Goal: Find specific page/section: Find specific page/section

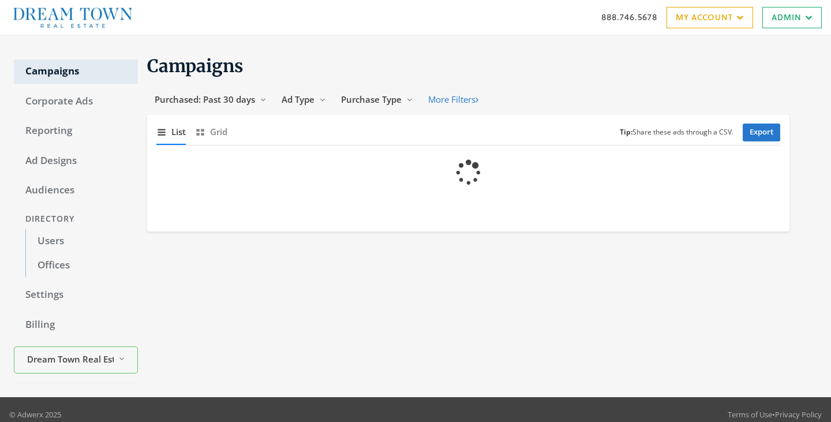
click at [60, 246] on link "Users" at bounding box center [81, 241] width 113 height 24
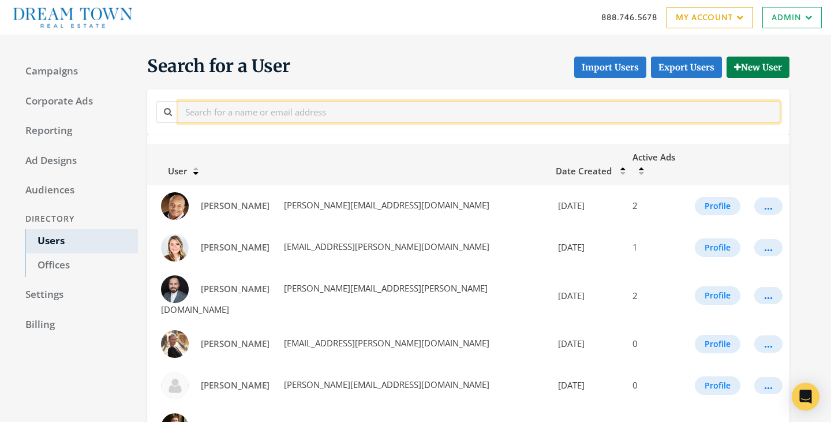
click at [279, 112] on input "text" at bounding box center [479, 111] width 602 height 21
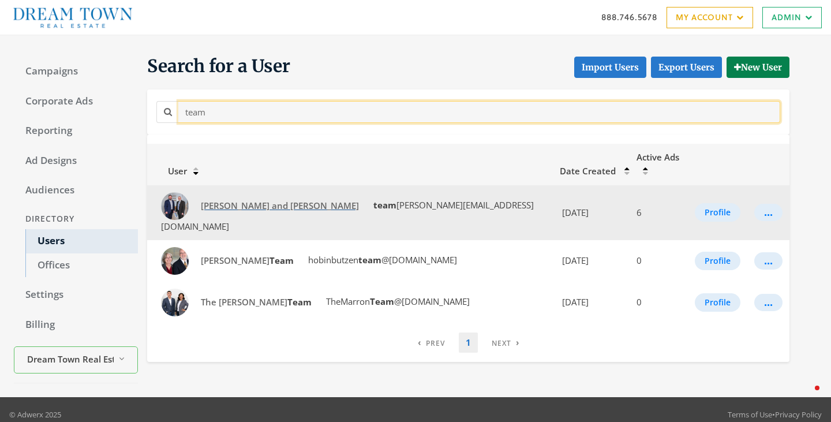
type input "team"
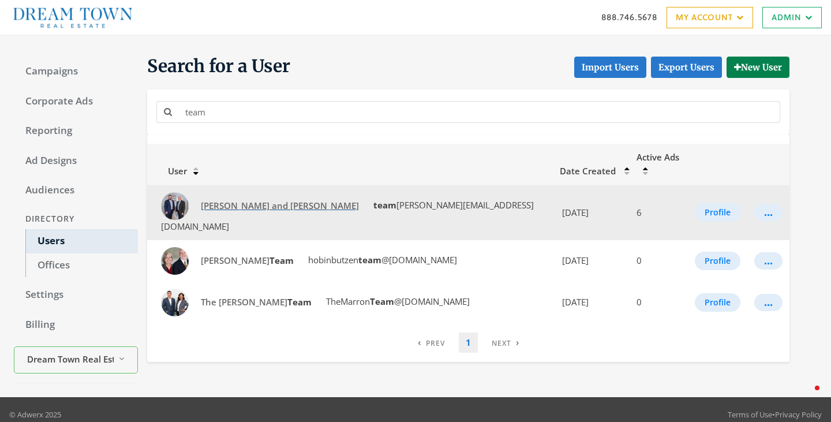
click at [224, 200] on span "Craig and Nick Fallico" at bounding box center [280, 206] width 158 height 12
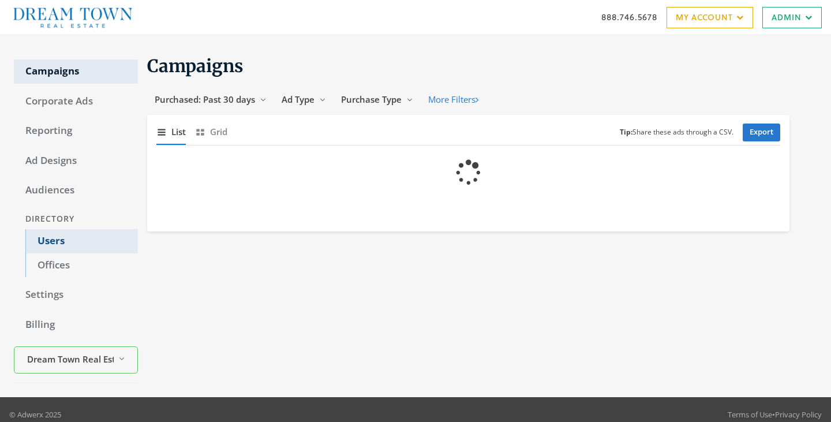
click at [54, 237] on link "Users" at bounding box center [81, 241] width 113 height 24
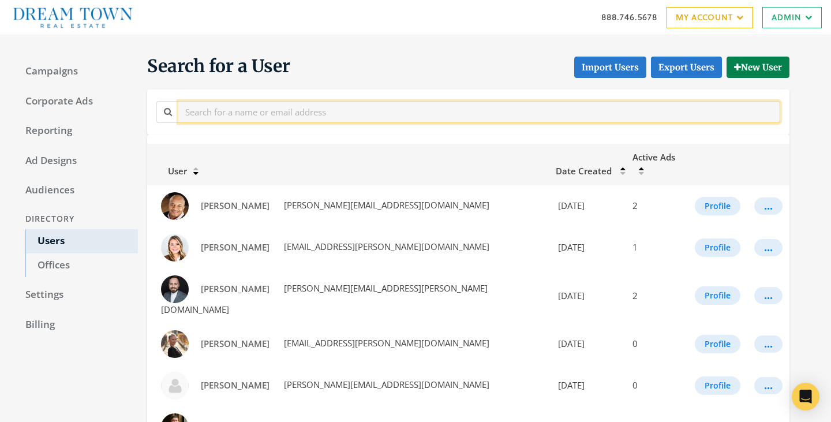
click at [275, 119] on input "text" at bounding box center [479, 111] width 602 height 21
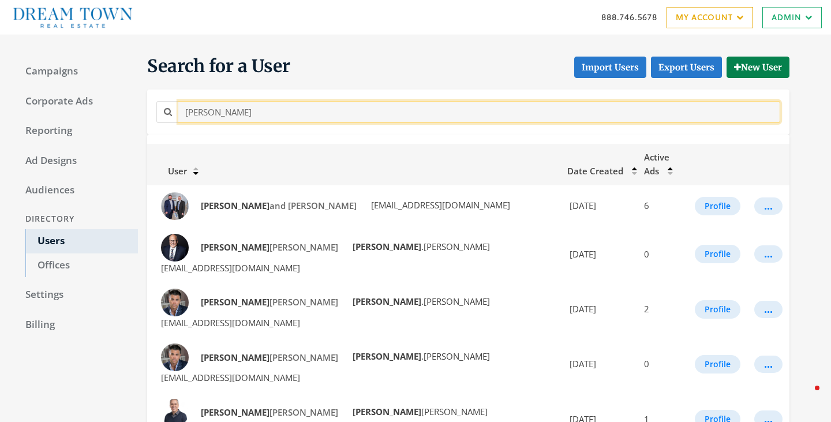
type input "craig"
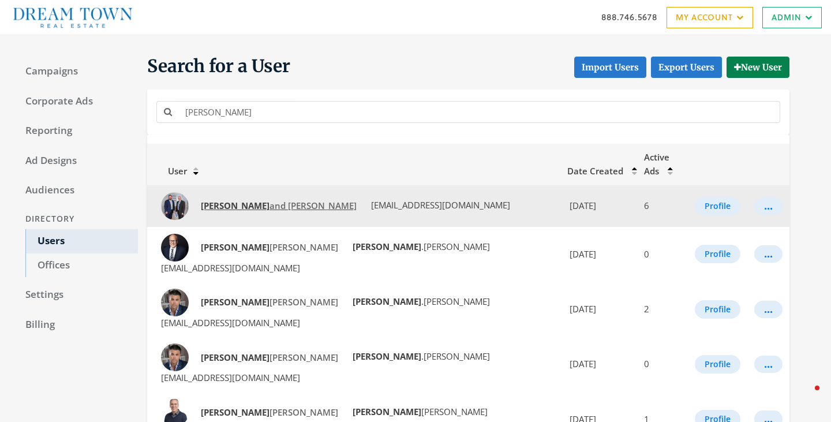
click at [230, 200] on span "Craig and Nick Fallico" at bounding box center [279, 206] width 156 height 12
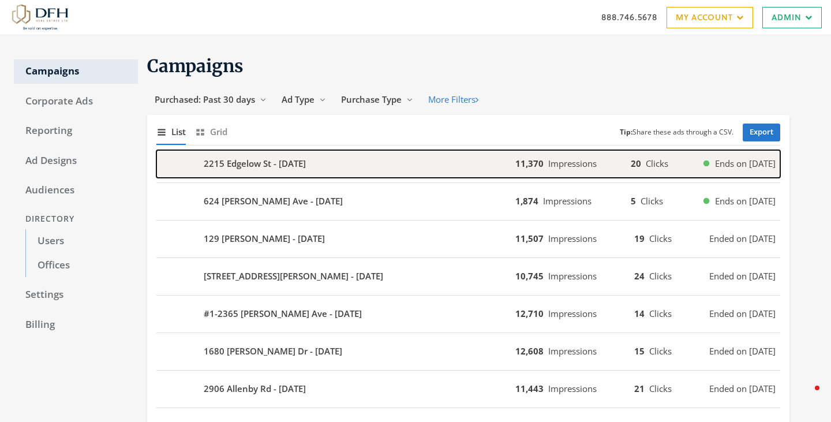
click at [235, 165] on b "2215 Edgelow St - [DATE]" at bounding box center [255, 163] width 102 height 13
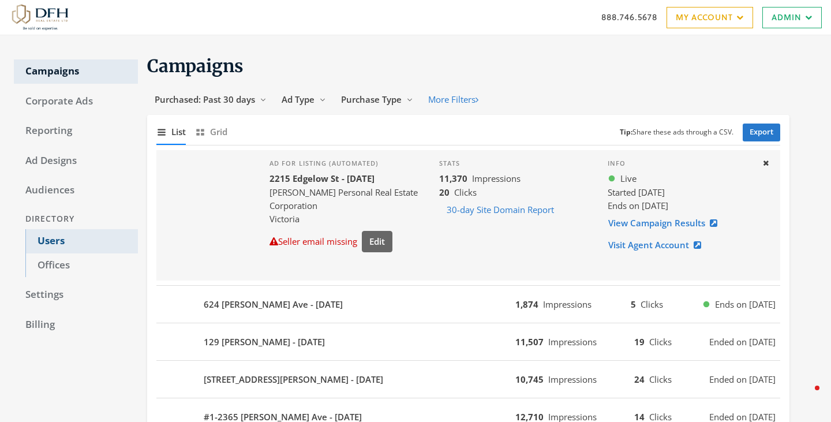
click at [54, 242] on link "Users" at bounding box center [81, 241] width 113 height 24
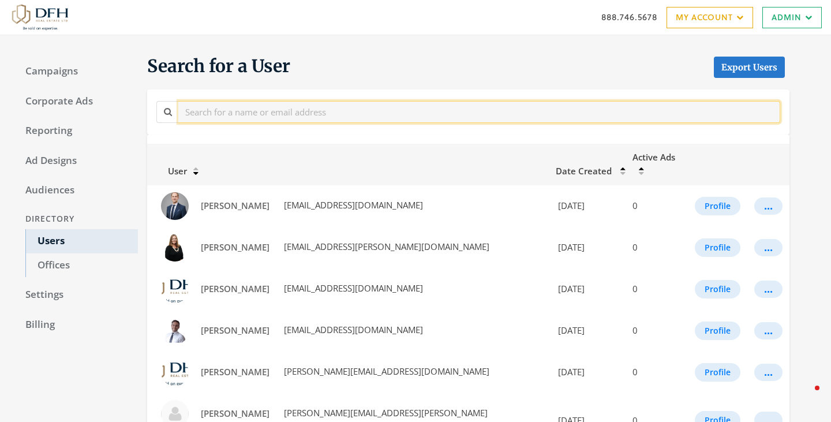
click at [324, 111] on input "text" at bounding box center [479, 111] width 602 height 21
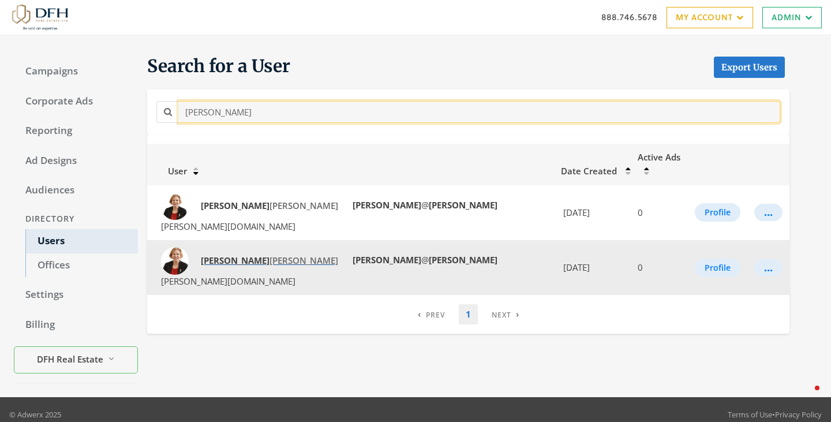
type input "wendy"
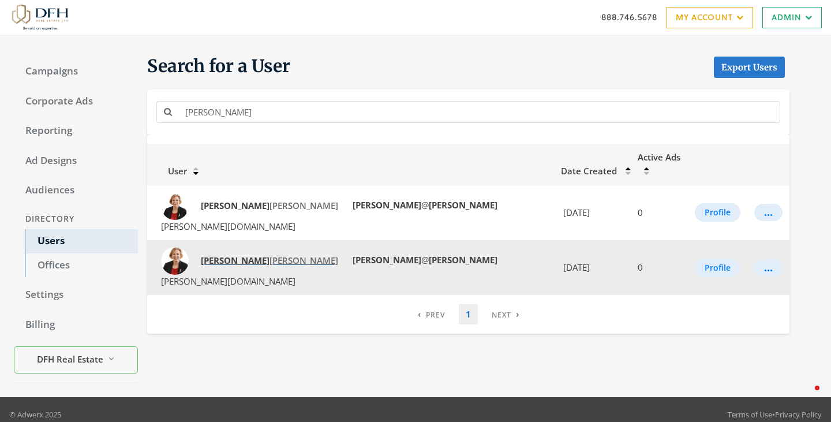
click at [238, 254] on span "Wendy Berke" at bounding box center [269, 260] width 137 height 12
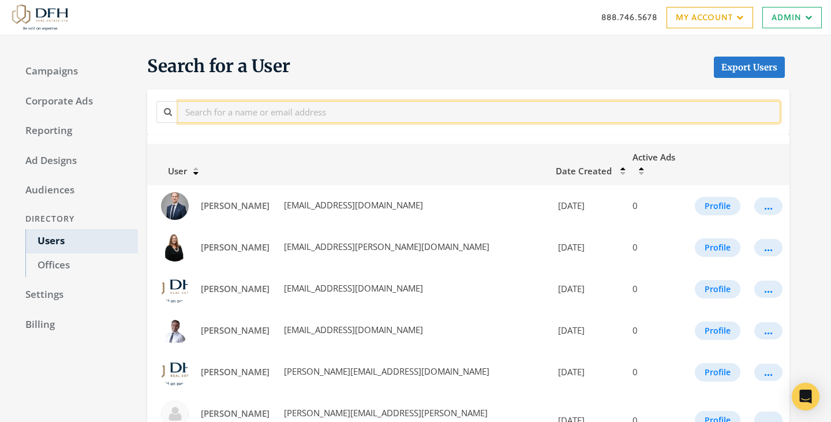
click at [243, 117] on input "text" at bounding box center [479, 111] width 602 height 21
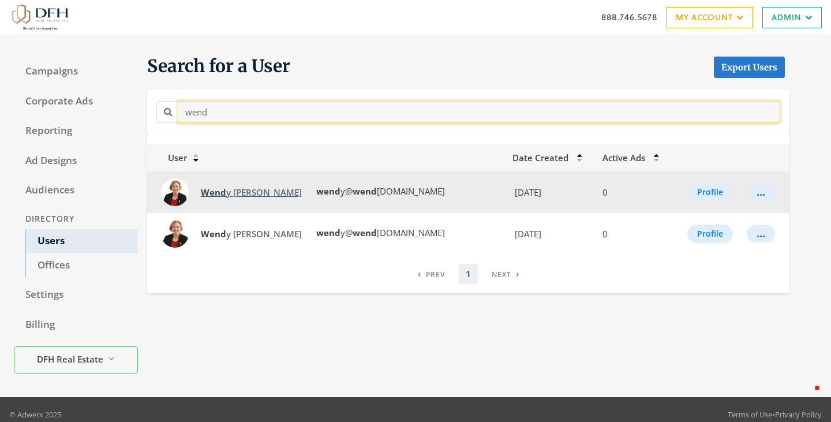
type input "wend"
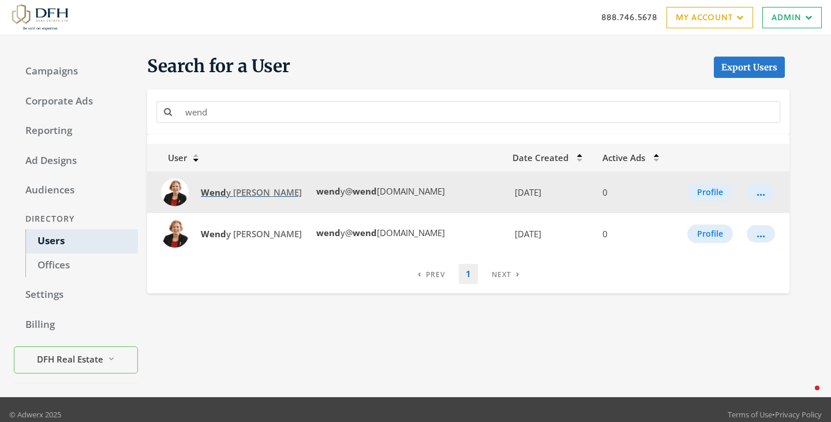
click at [219, 193] on strong "Wend" at bounding box center [213, 192] width 25 height 12
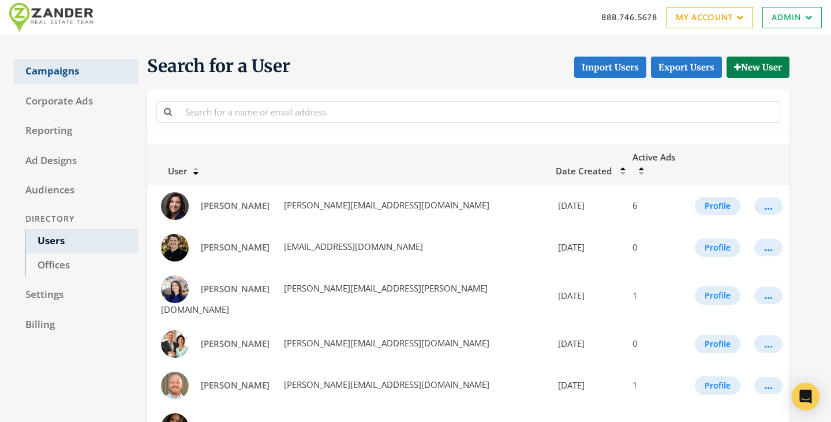
click at [46, 71] on link "Campaigns" at bounding box center [76, 71] width 124 height 24
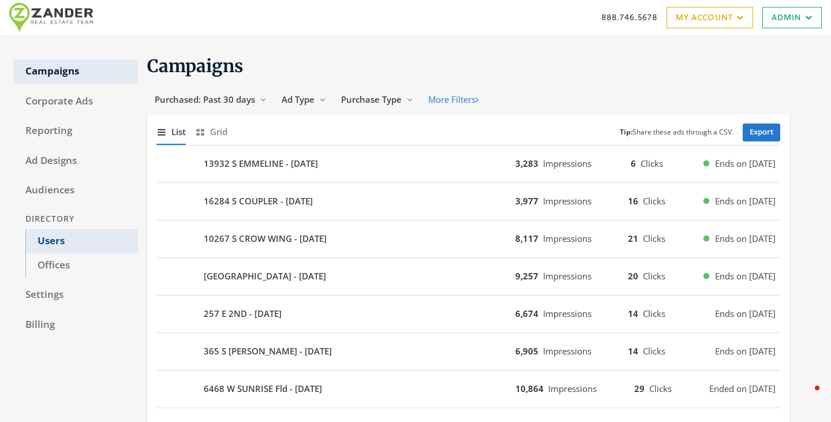
click at [58, 243] on link "Users" at bounding box center [81, 241] width 113 height 24
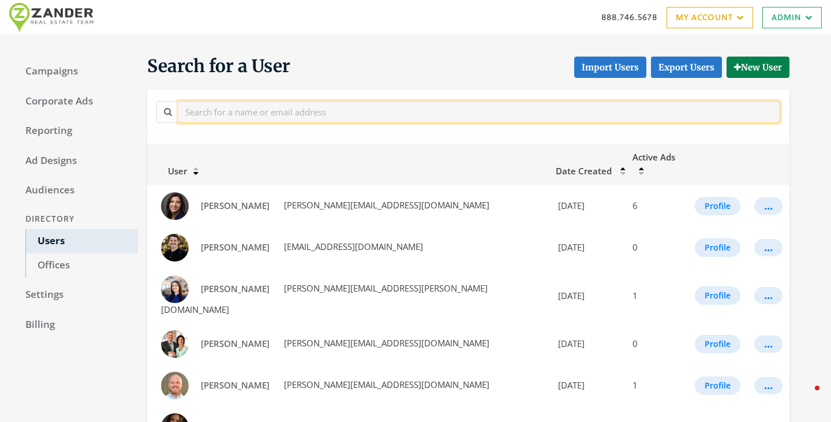
click at [244, 117] on input "text" at bounding box center [479, 111] width 602 height 21
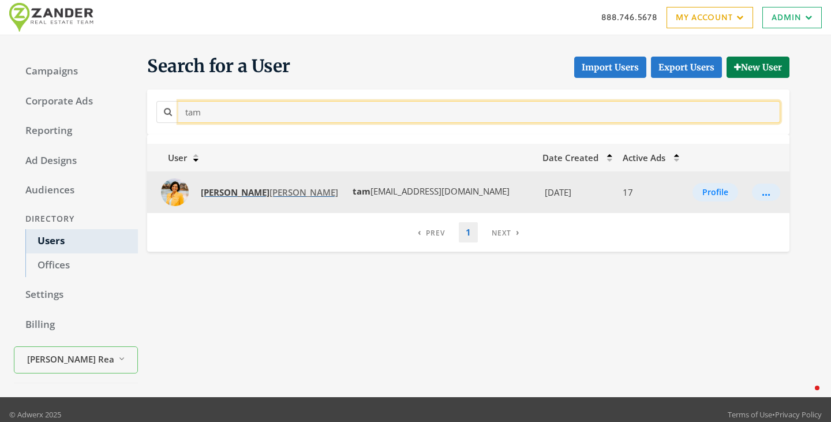
type input "tam"
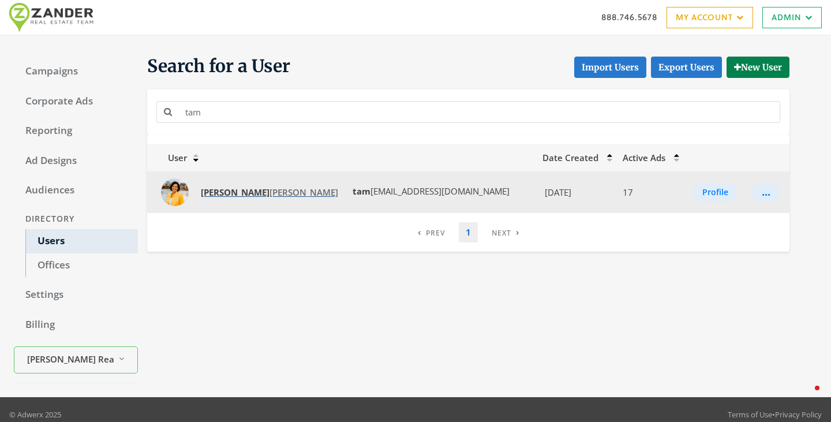
click at [218, 190] on strong "Tam" at bounding box center [235, 192] width 69 height 12
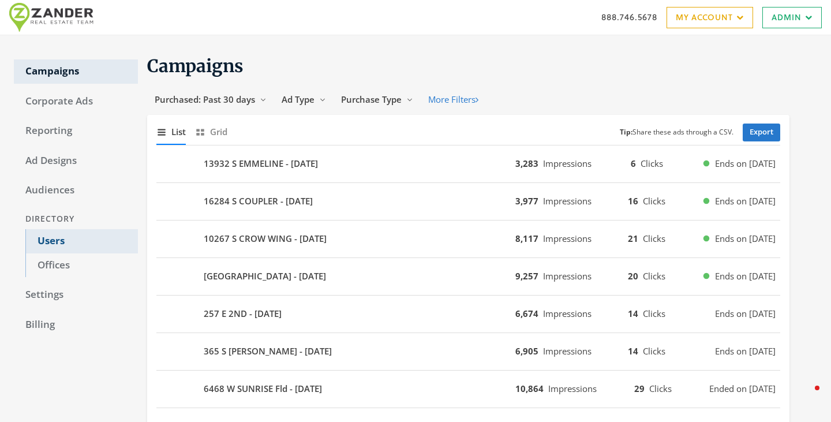
click at [65, 238] on link "Users" at bounding box center [81, 241] width 113 height 24
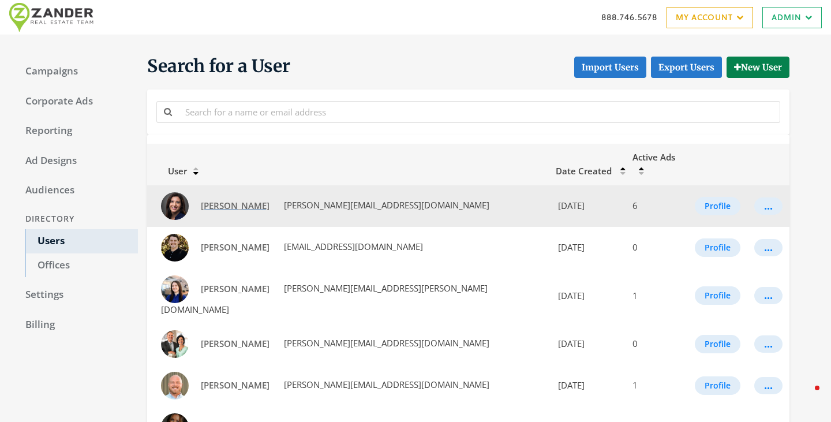
click at [241, 200] on span "Andrea Newby" at bounding box center [235, 206] width 69 height 12
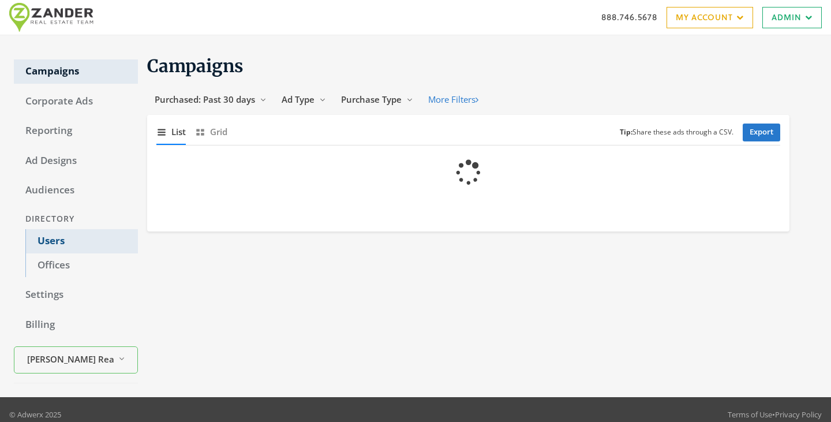
click at [58, 248] on link "Users" at bounding box center [81, 241] width 113 height 24
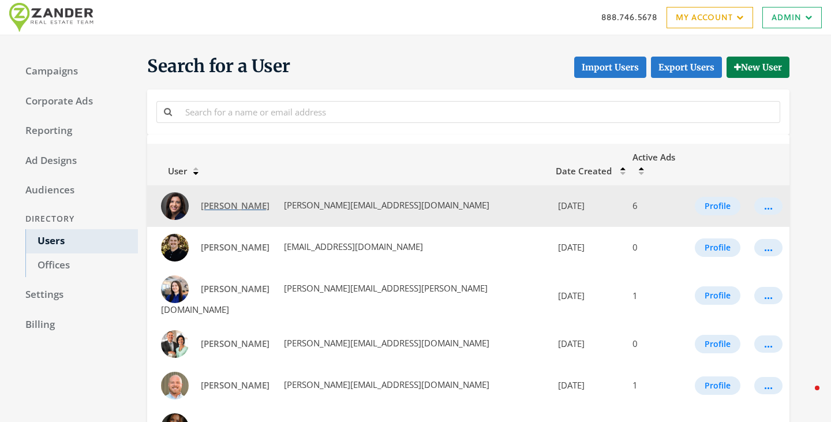
click at [231, 200] on span "[PERSON_NAME]" at bounding box center [235, 206] width 69 height 12
